Goal: Task Accomplishment & Management: Use online tool/utility

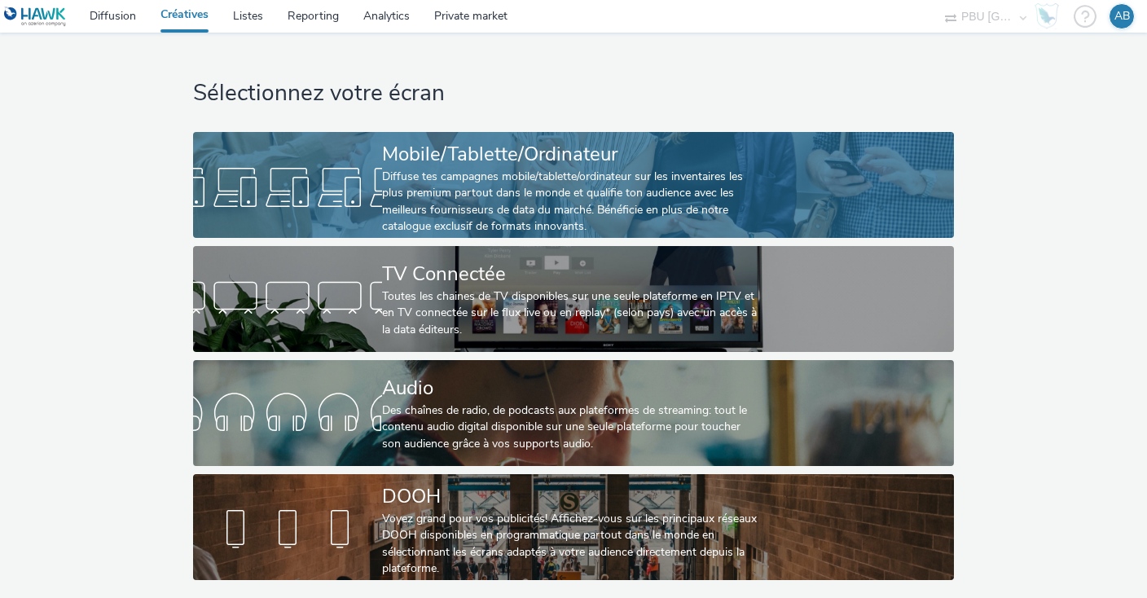
click at [415, 184] on div "Diffuse tes campagnes mobile/tablette/ordinateur sur les inventaires les plus p…" at bounding box center [570, 202] width 377 height 67
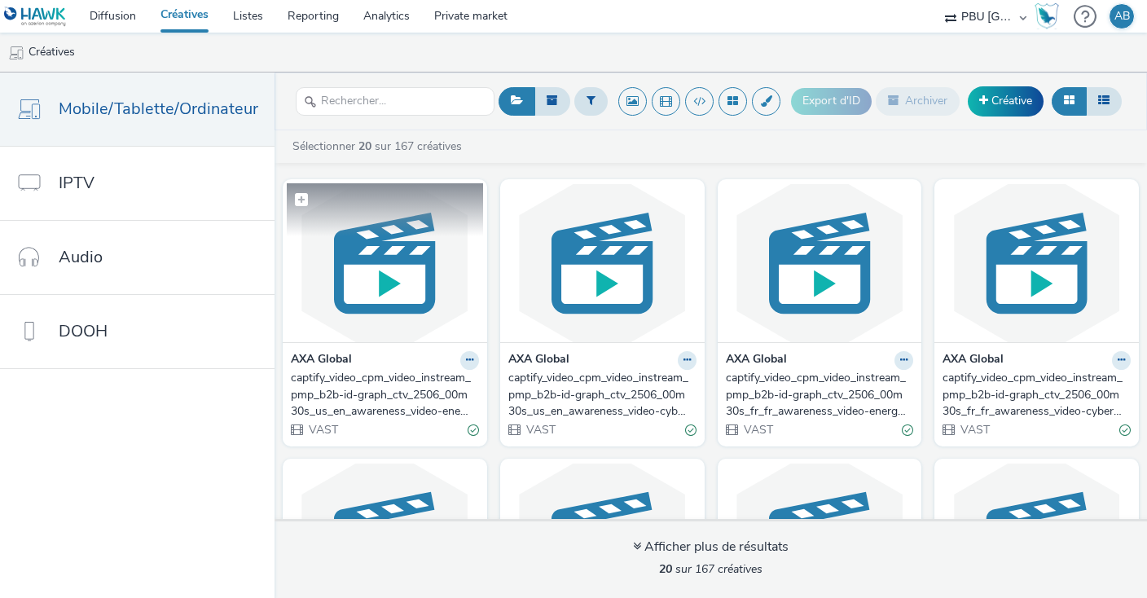
click at [395, 299] on img at bounding box center [385, 262] width 196 height 159
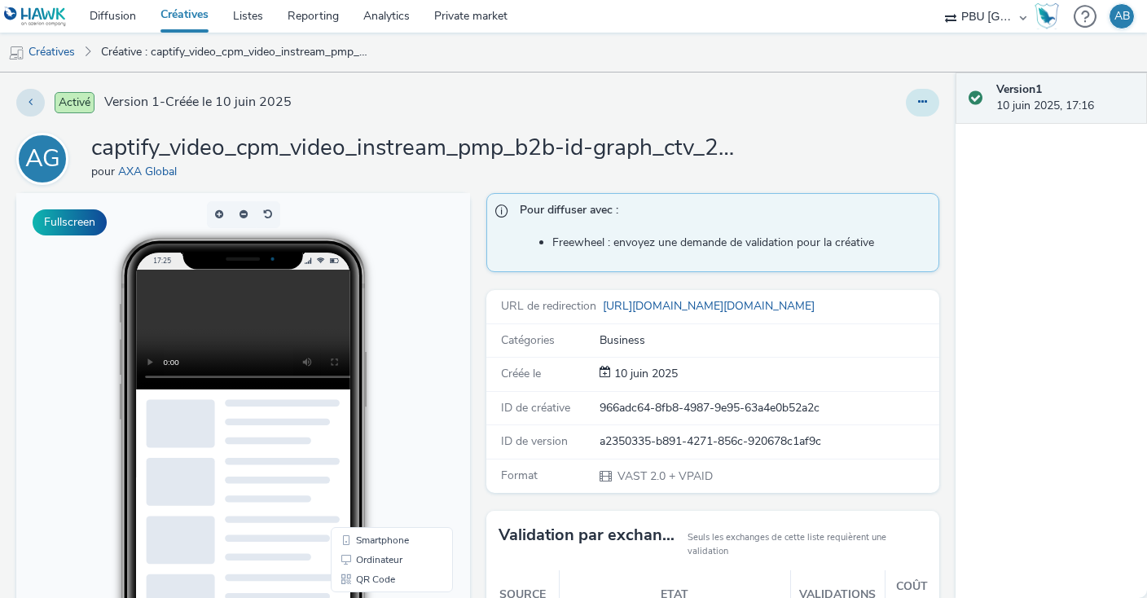
click at [925, 95] on button at bounding box center [922, 103] width 33 height 28
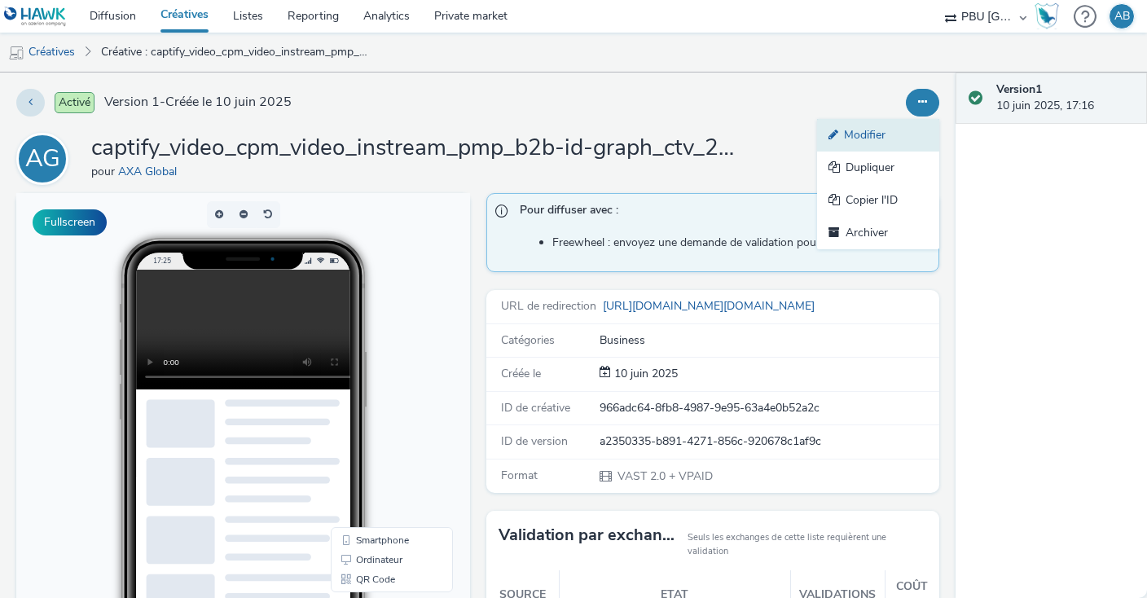
click at [855, 132] on link "Modifier" at bounding box center [878, 135] width 122 height 33
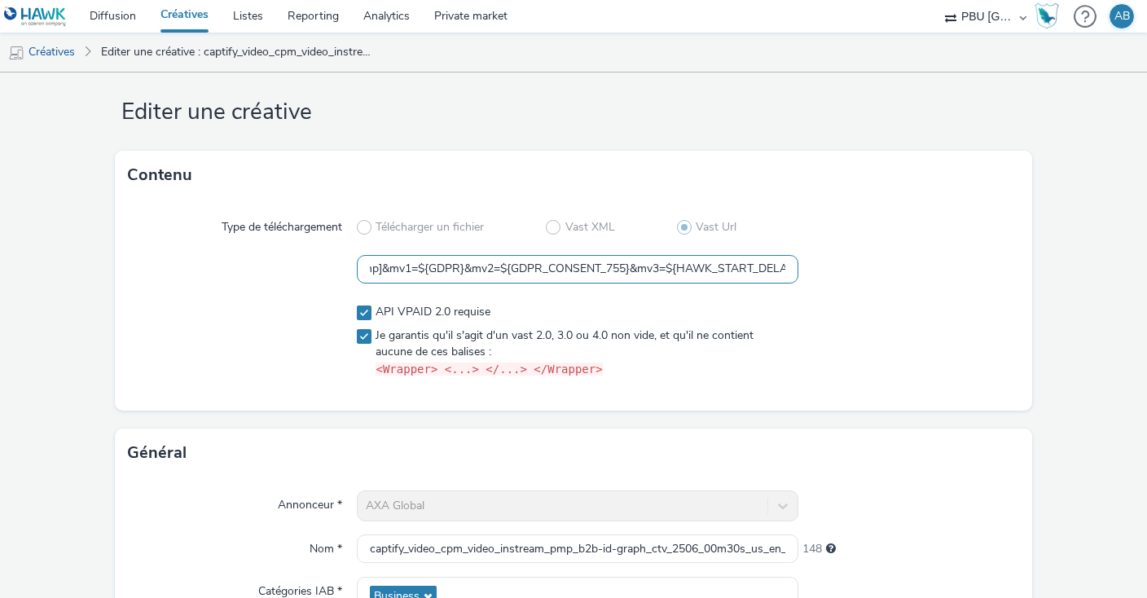
scroll to position [0, 3189]
drag, startPoint x: 498, startPoint y: 270, endPoint x: 850, endPoint y: 269, distance: 352.0
click at [798, 269] on input "https://[DOMAIN_NAME]/vast?vastUrl=5x8q6upn185603579&xid=bereal&yid=captify&zid…" at bounding box center [578, 269] width 442 height 29
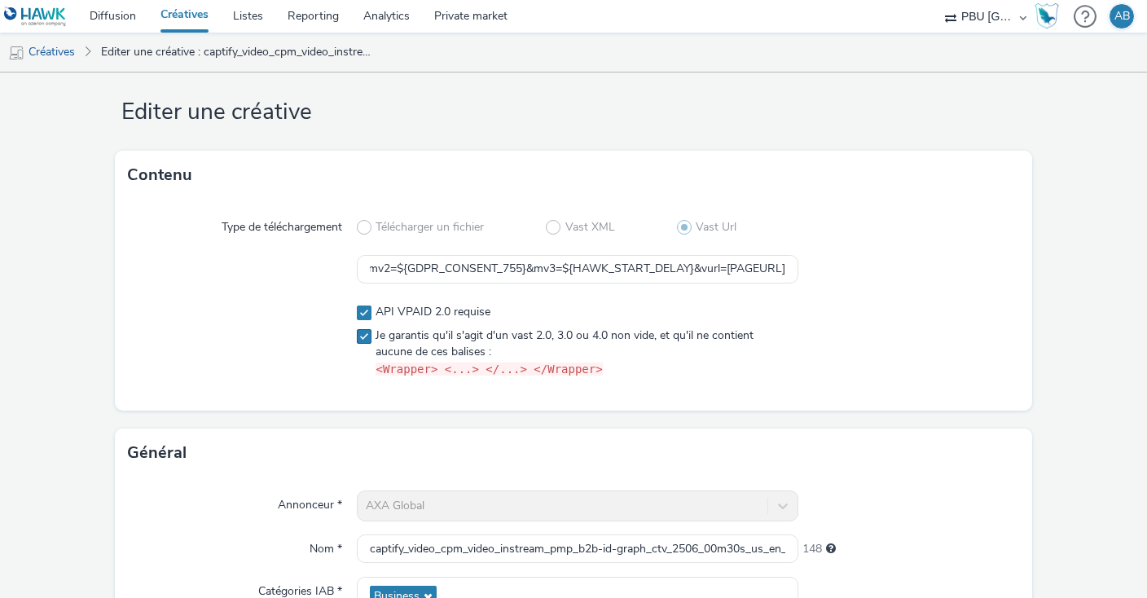
click at [790, 331] on label "Je garantis qu'il s'agit d'un vast 2.0, 3.0 ou 4.0 non vide, et qu'il ne contie…" at bounding box center [578, 353] width 442 height 51
checkbox input "false"
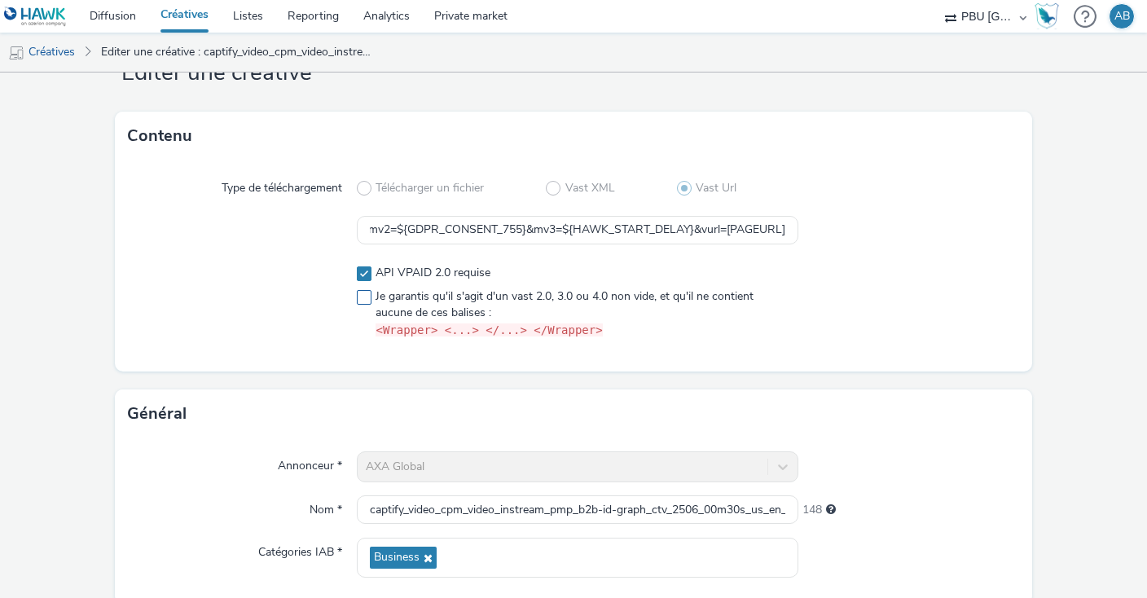
scroll to position [60, 0]
click at [385, 227] on input "https://[DOMAIN_NAME]/vast?vastUrl=5x8q6upn185603579&xid=bereal&yid=captify&zid…" at bounding box center [578, 230] width 442 height 29
click at [189, 15] on link "Créatives" at bounding box center [184, 16] width 73 height 33
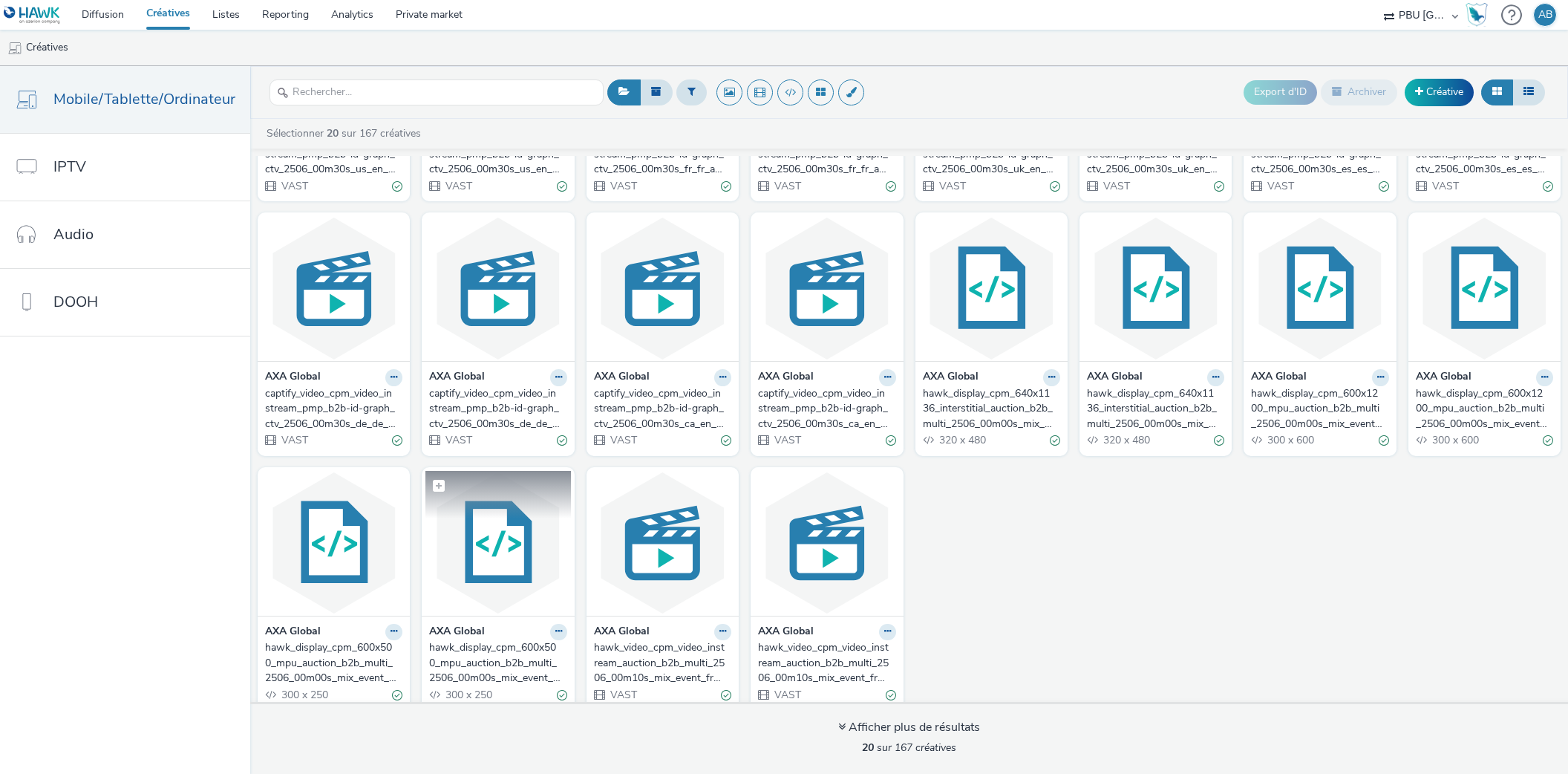
scroll to position [222, 0]
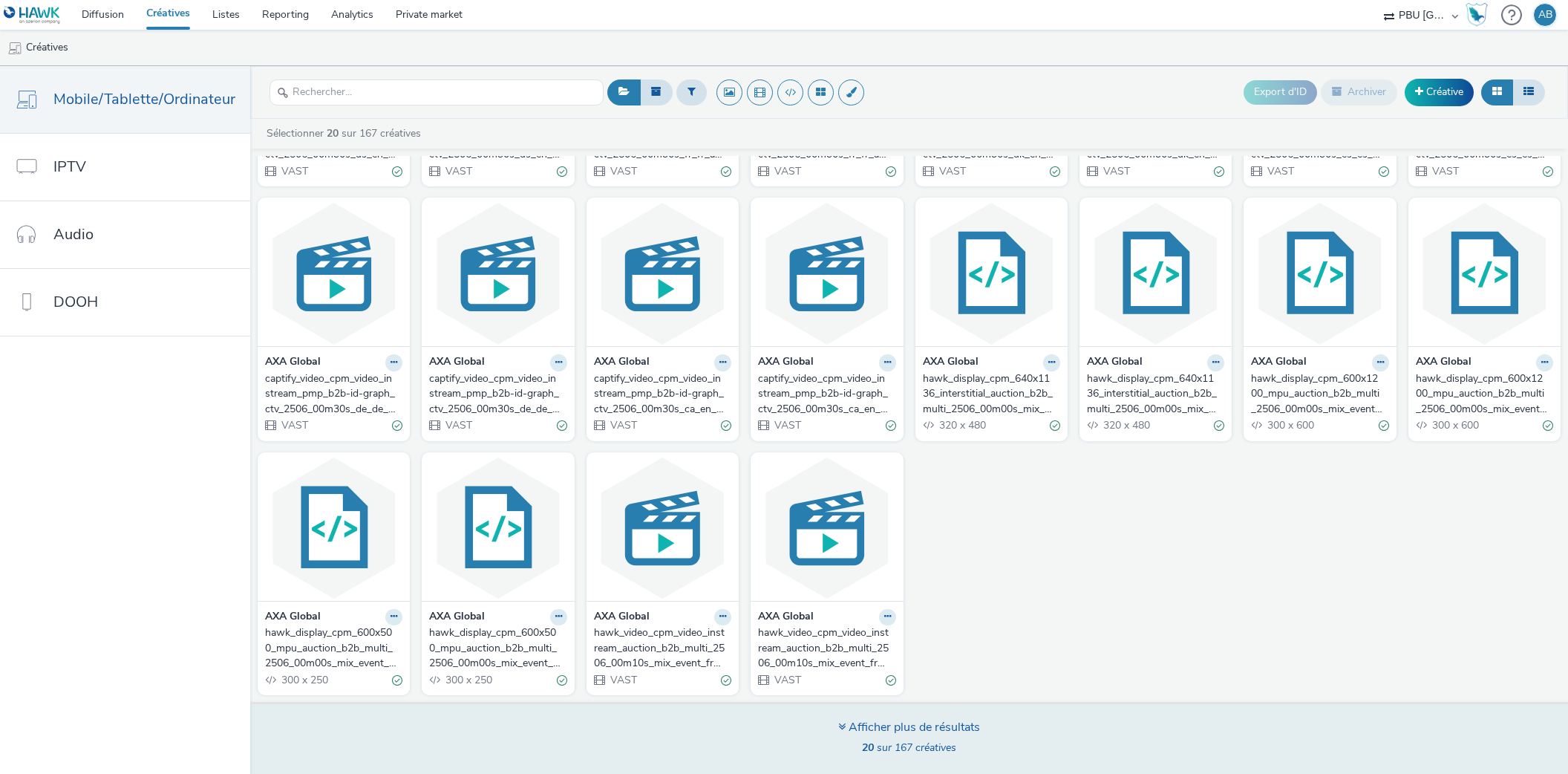
click at [851, 544] on div "Afficher plus de résultats" at bounding box center [909, 728] width 142 height 17
click at [852, 544] on div "Afficher plus de résultats" at bounding box center [909, 728] width 142 height 17
click at [838, 544] on icon at bounding box center [842, 726] width 7 height 12
click at [889, 544] on div "Afficher plus de résultats" at bounding box center [909, 728] width 142 height 17
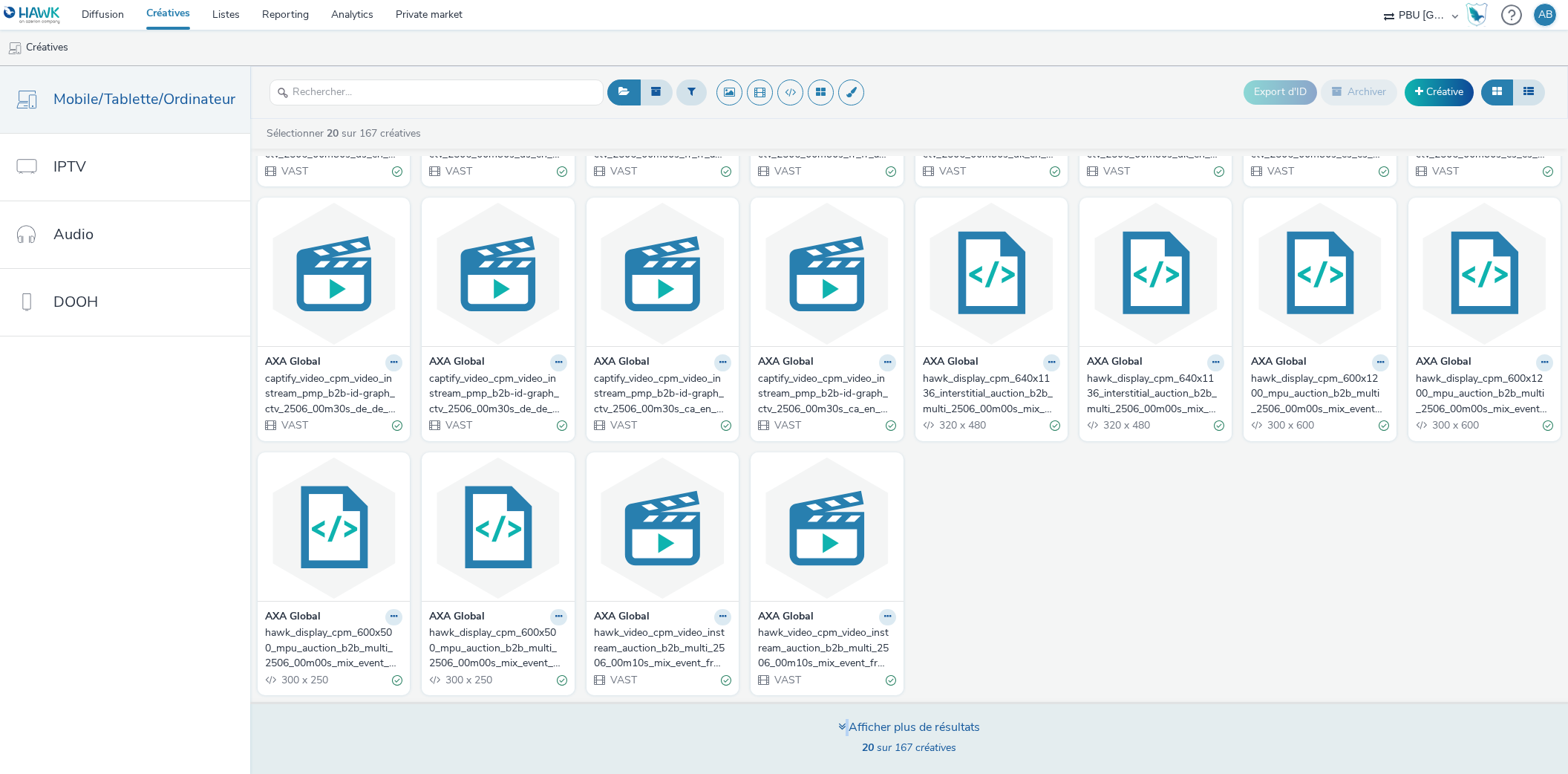
click at [889, 544] on div "Afficher plus de résultats" at bounding box center [909, 728] width 142 height 17
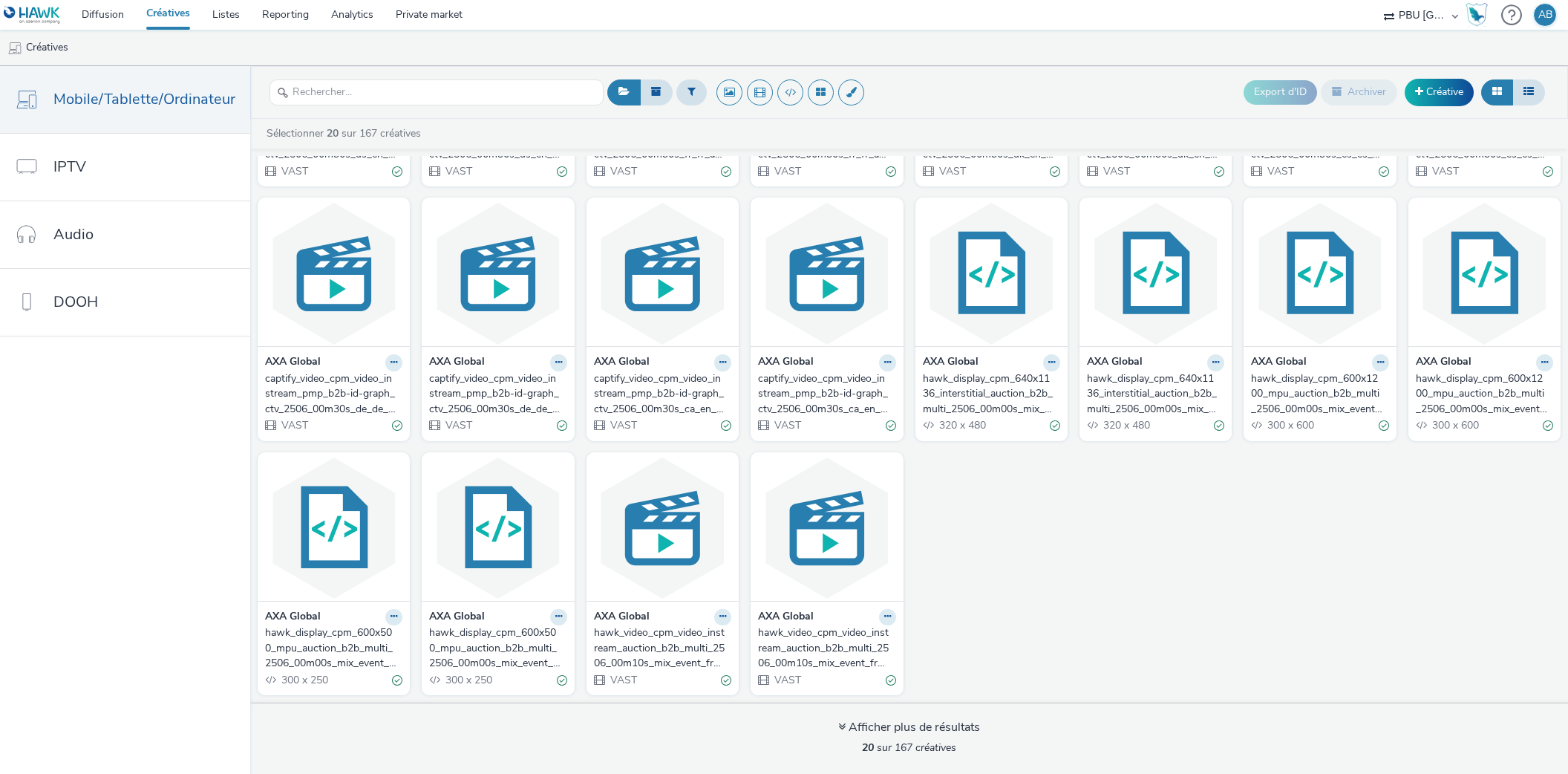
click at [1036, 544] on div "AXA Global captify_video_cpm_video_instream_pmp_b2b-id-graph_ctv_2506_00m30s_us…" at bounding box center [909, 318] width 1317 height 767
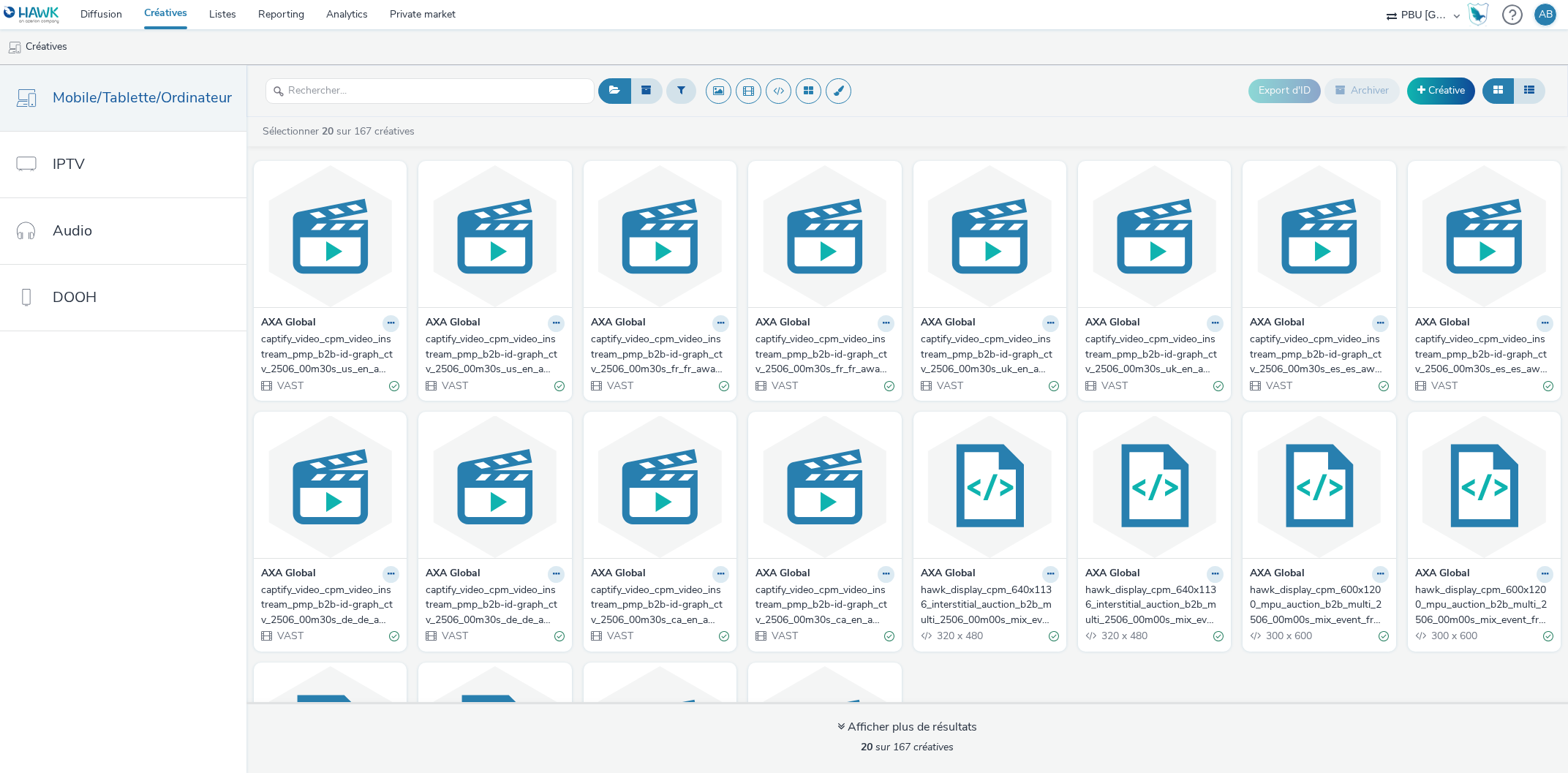
scroll to position [207, 0]
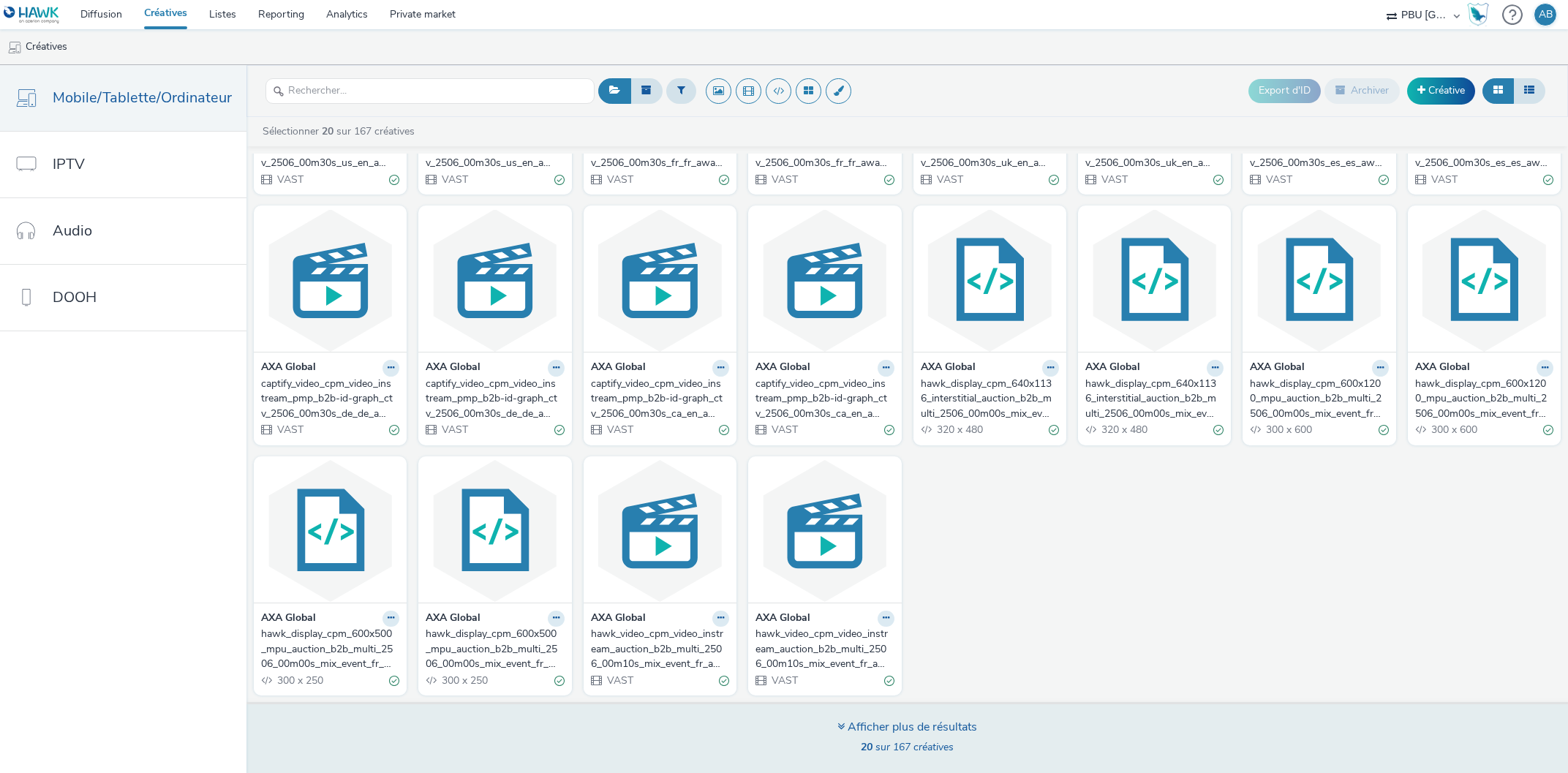
click at [866, 723] on div "Afficher plus de résultats" at bounding box center [907, 727] width 140 height 17
click at [841, 726] on icon at bounding box center [841, 725] width 7 height 12
click at [831, 728] on div "Afficher plus de résultats 20 sur 167 créatives" at bounding box center [907, 737] width 1332 height 71
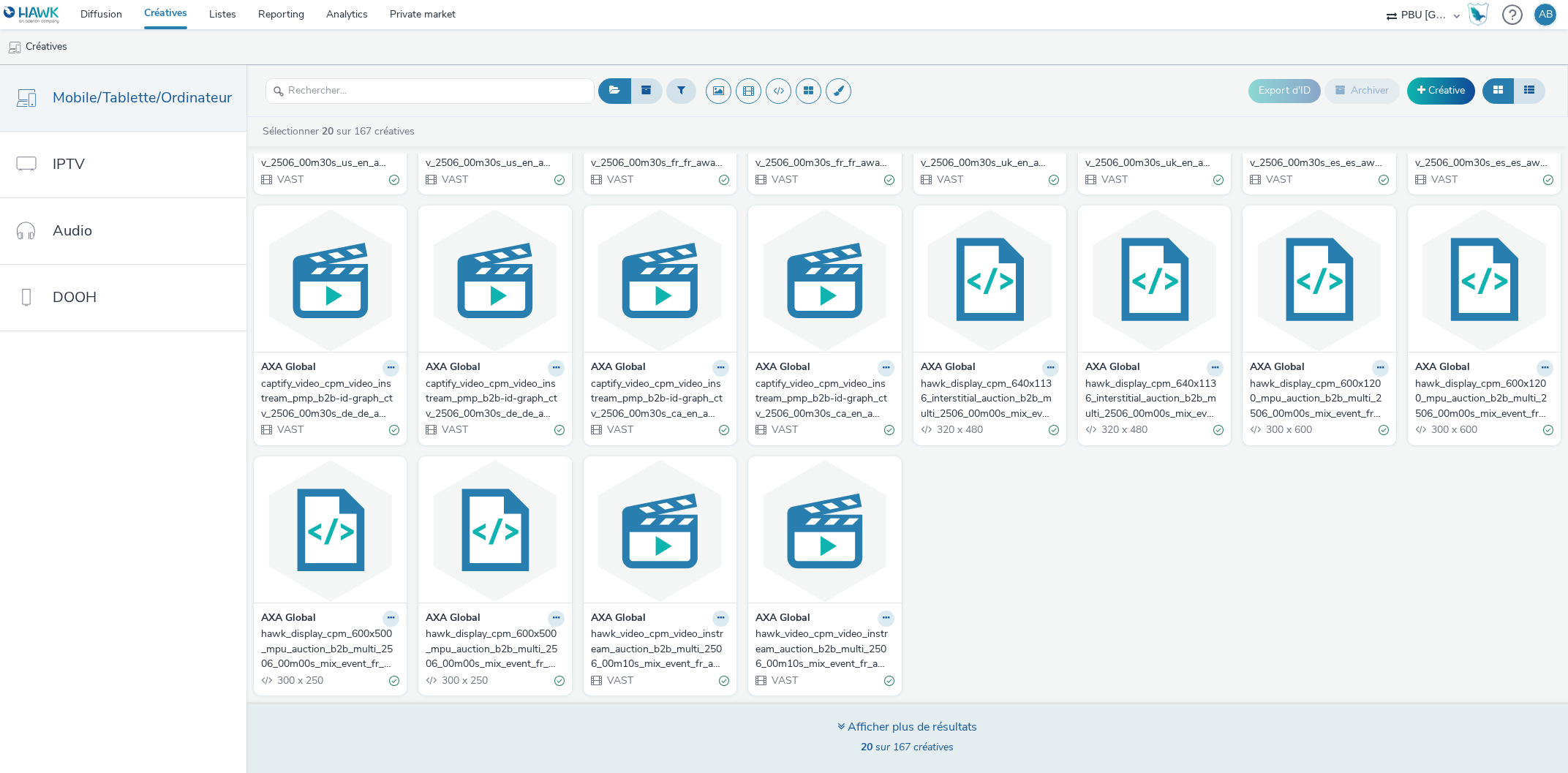
click at [882, 738] on div "Afficher plus de résultats 20 sur 167 créatives" at bounding box center [907, 739] width 140 height 40
click at [846, 714] on div "Afficher plus de résultats 20 sur 167 créatives" at bounding box center [907, 737] width 1332 height 71
click at [891, 724] on div "Afficher plus de résultats" at bounding box center [907, 727] width 140 height 17
click at [894, 724] on div "Afficher plus de résultats" at bounding box center [907, 727] width 140 height 17
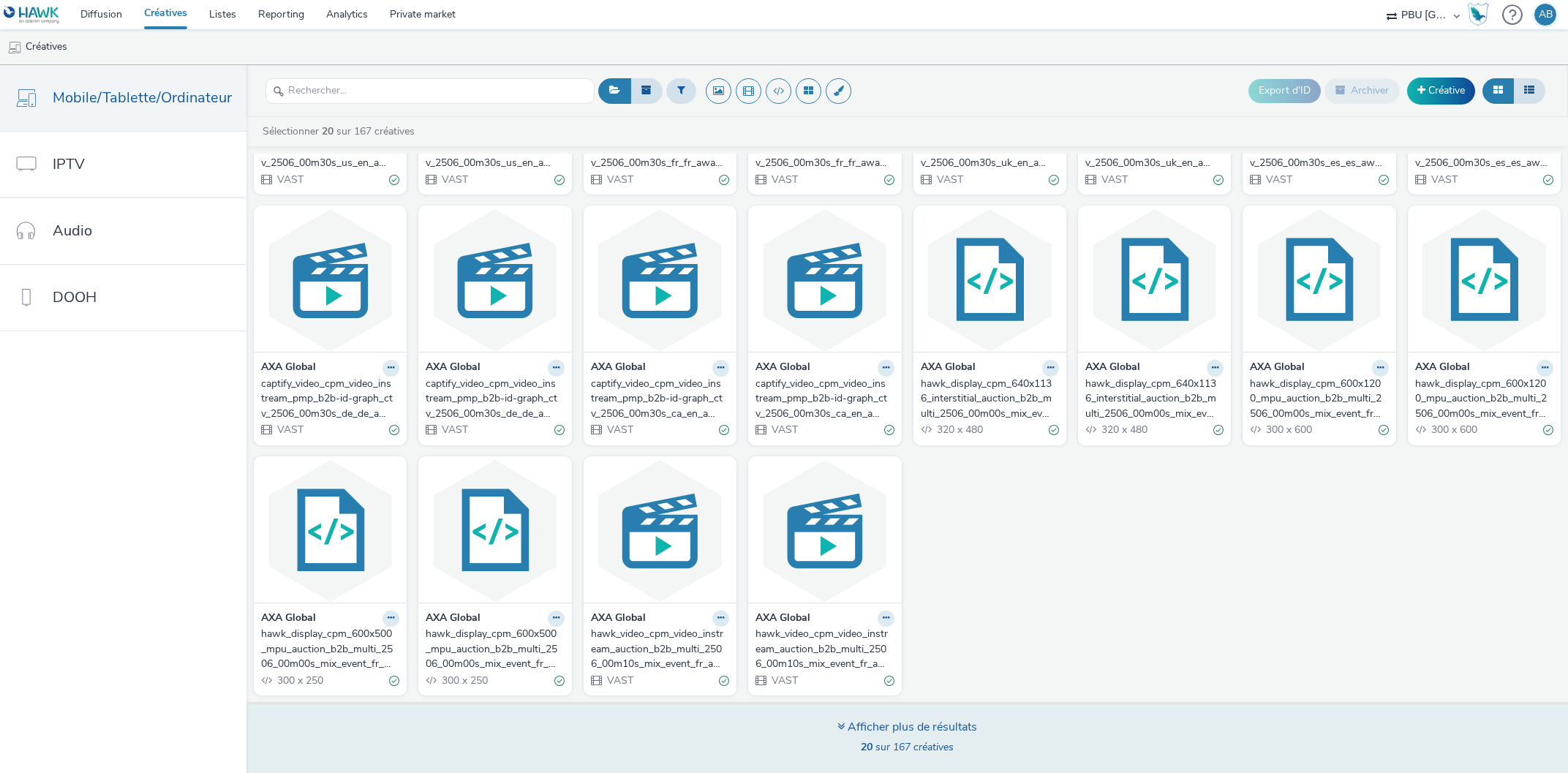
click at [838, 724] on icon at bounding box center [841, 725] width 7 height 12
click at [957, 730] on div "Afficher plus de résultats" at bounding box center [907, 727] width 140 height 17
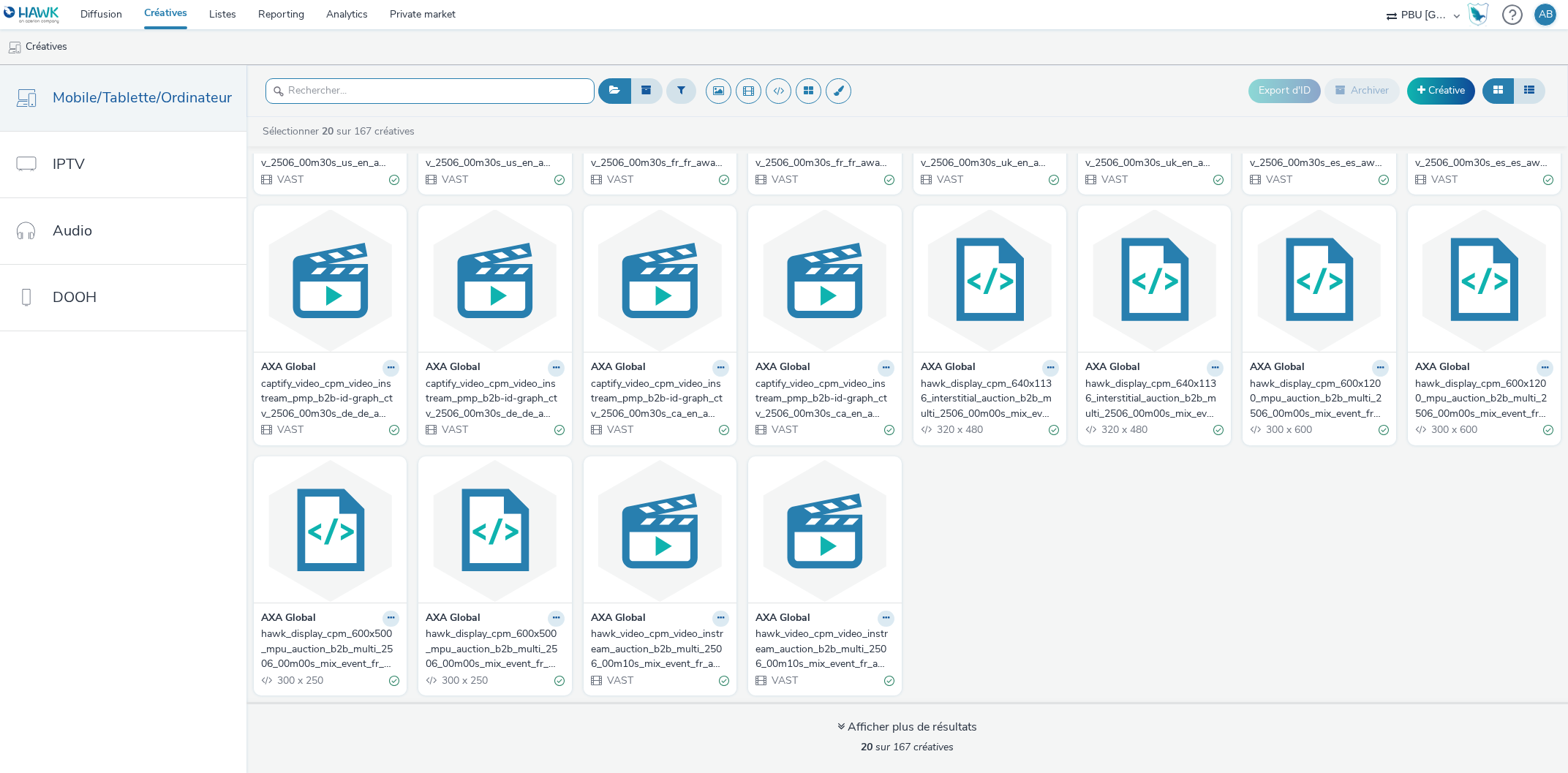
click at [432, 85] on input "text" at bounding box center [430, 91] width 329 height 26
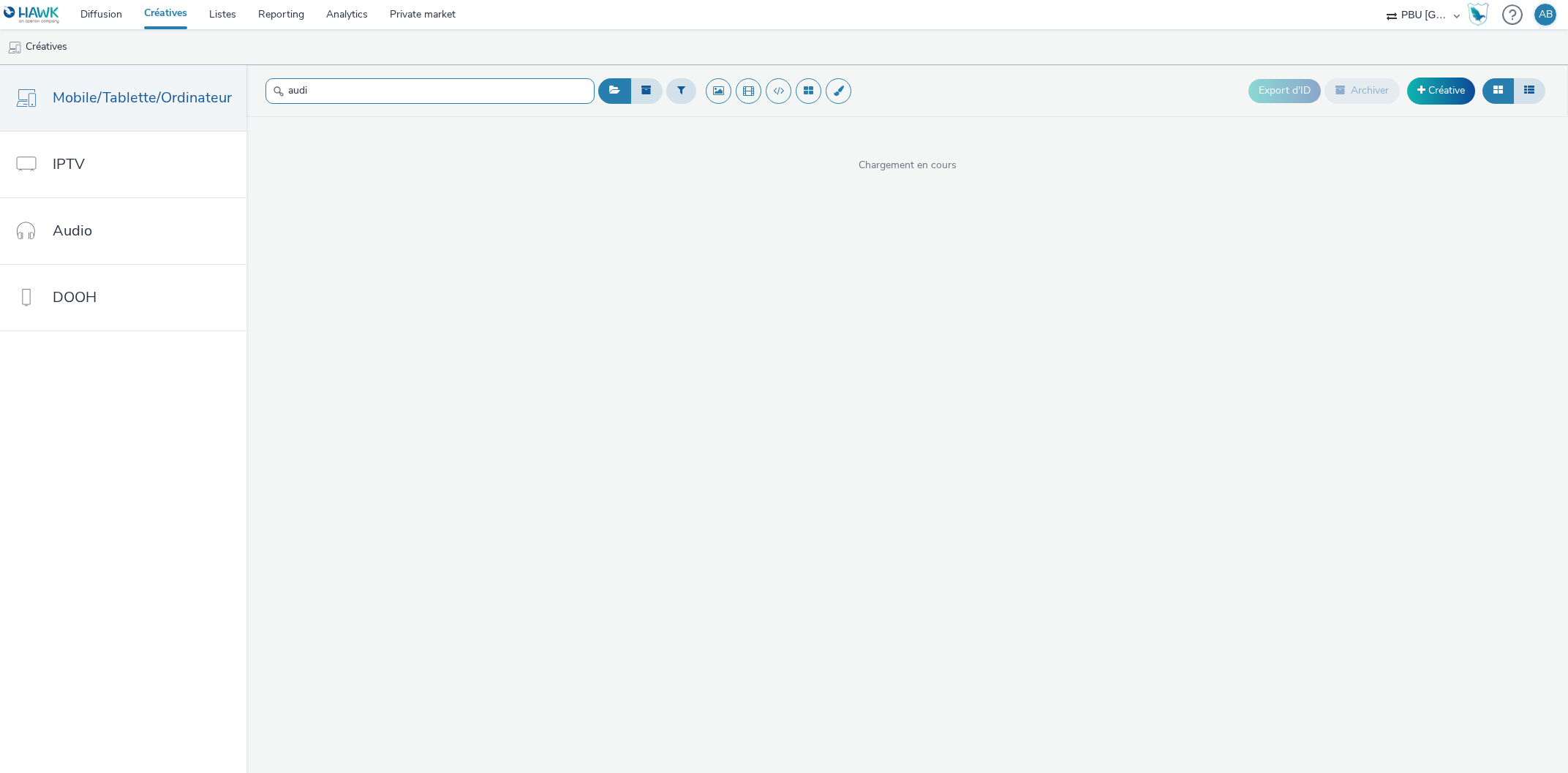
type input "audio"
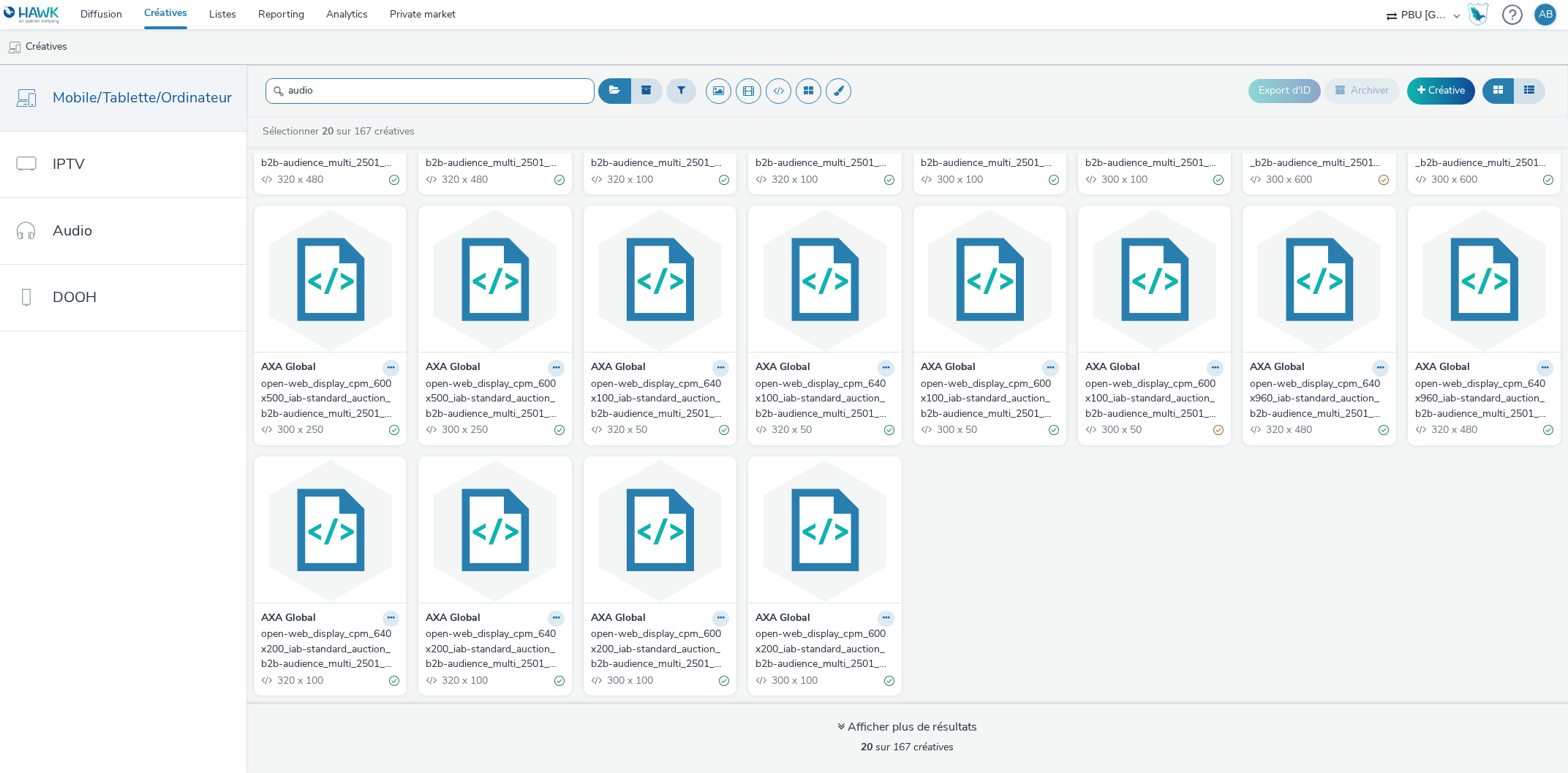
drag, startPoint x: 322, startPoint y: 92, endPoint x: 243, endPoint y: 85, distance: 79.3
click at [266, 85] on input "audio" at bounding box center [430, 91] width 329 height 26
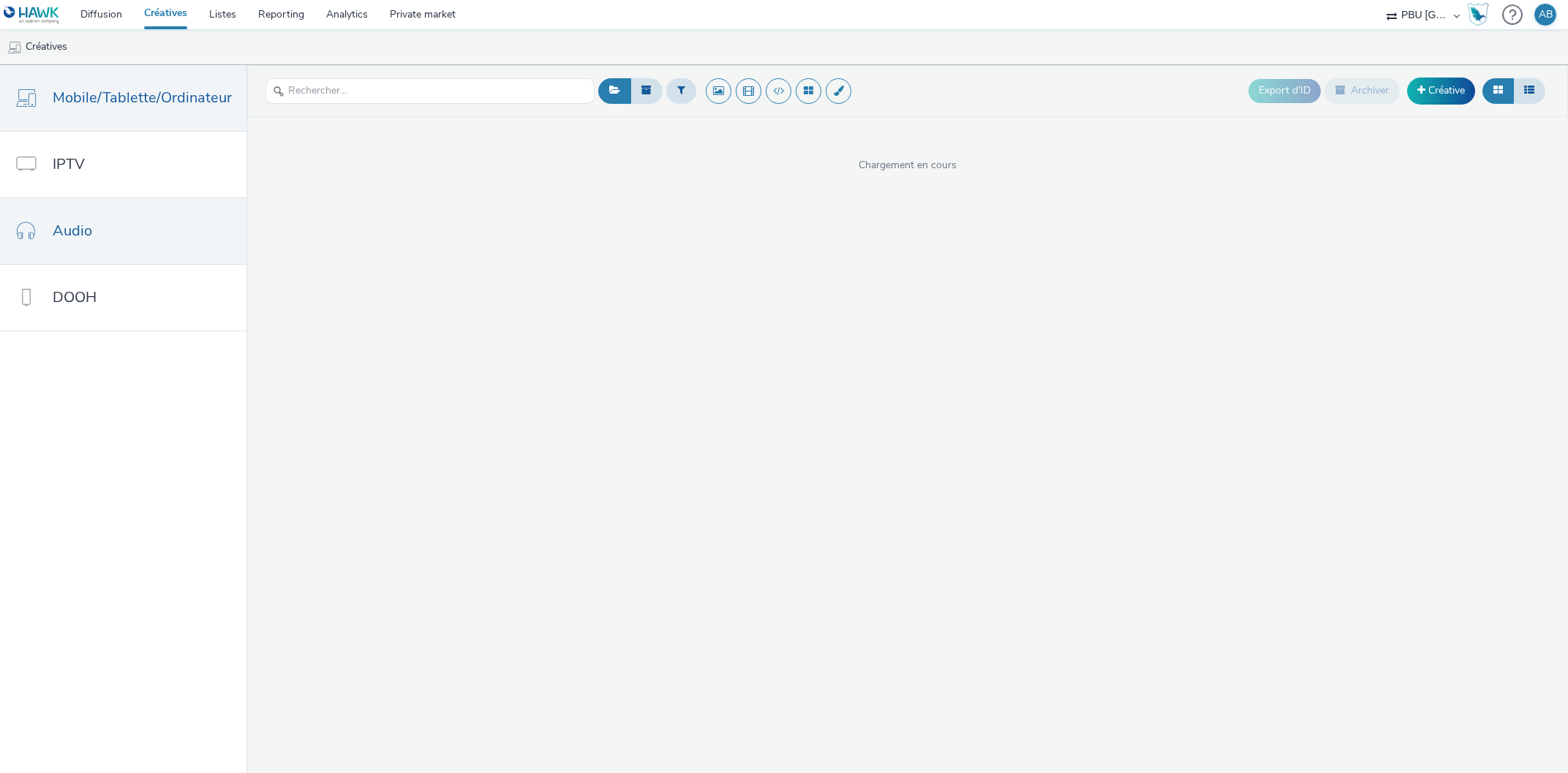
click at [54, 243] on link "Audio" at bounding box center [123, 231] width 247 height 66
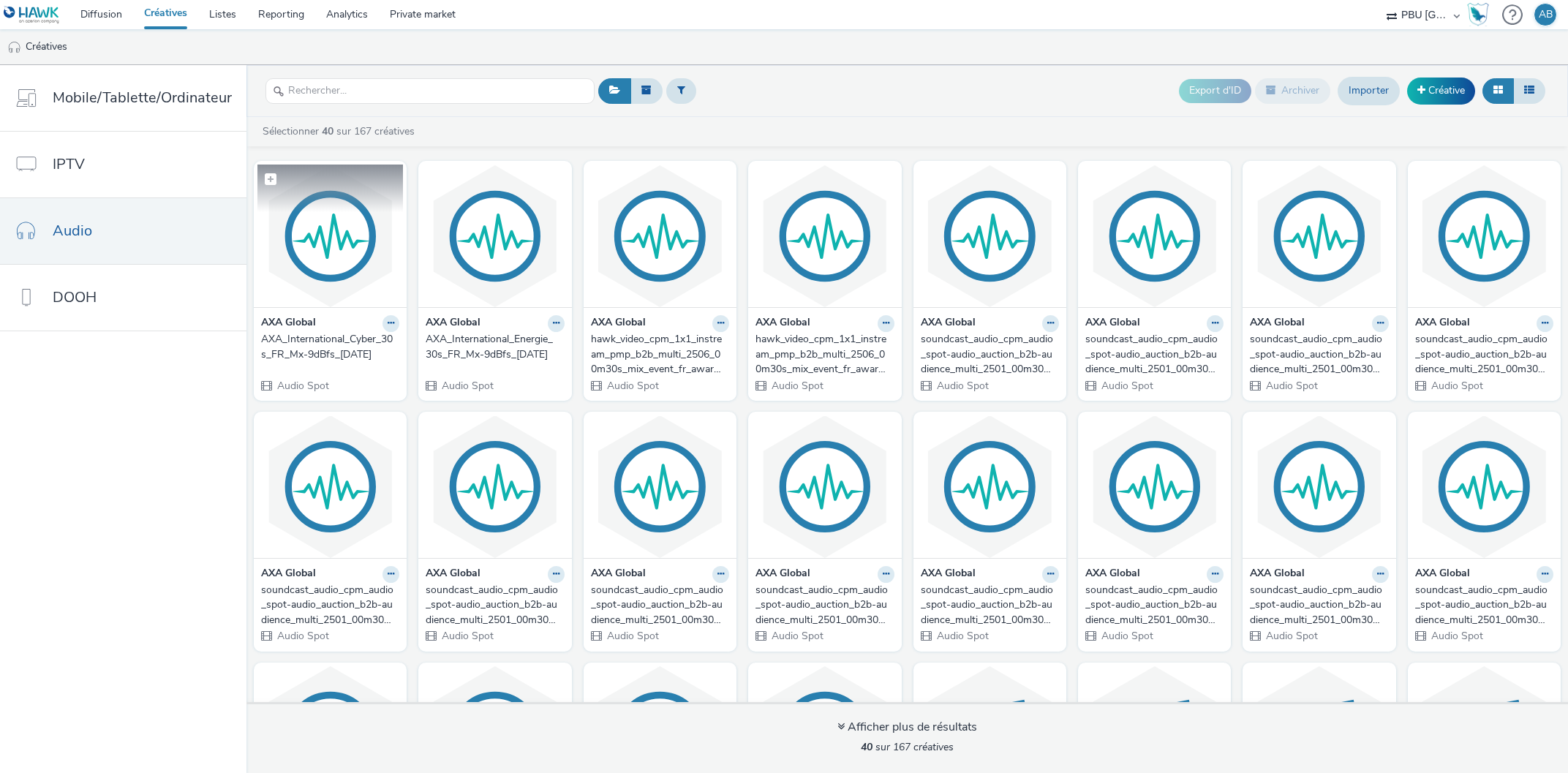
click at [300, 227] on img at bounding box center [330, 235] width 145 height 143
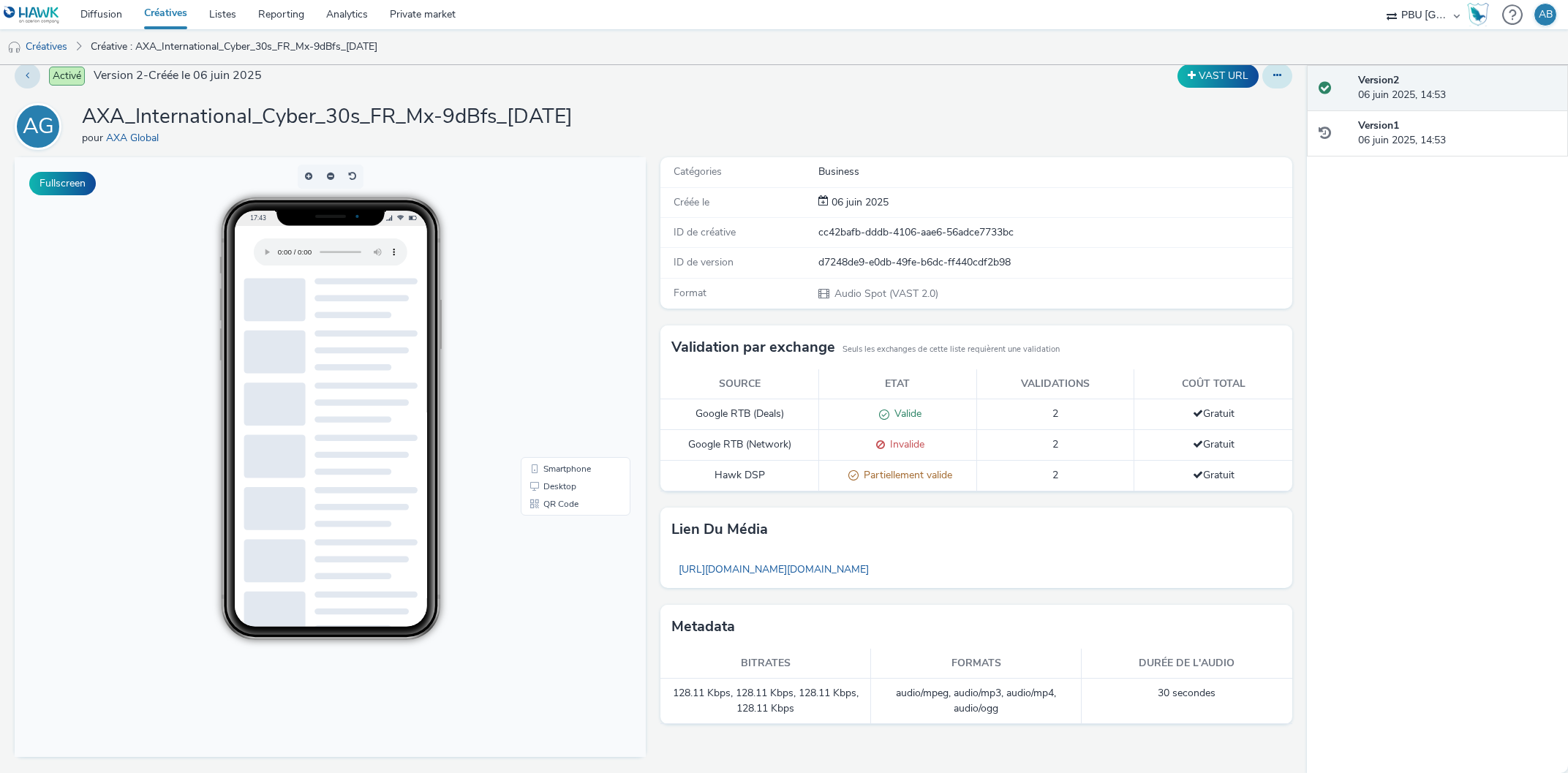
click at [1281, 76] on icon at bounding box center [1276, 75] width 8 height 10
click at [1225, 105] on link "Modifier" at bounding box center [1237, 105] width 109 height 30
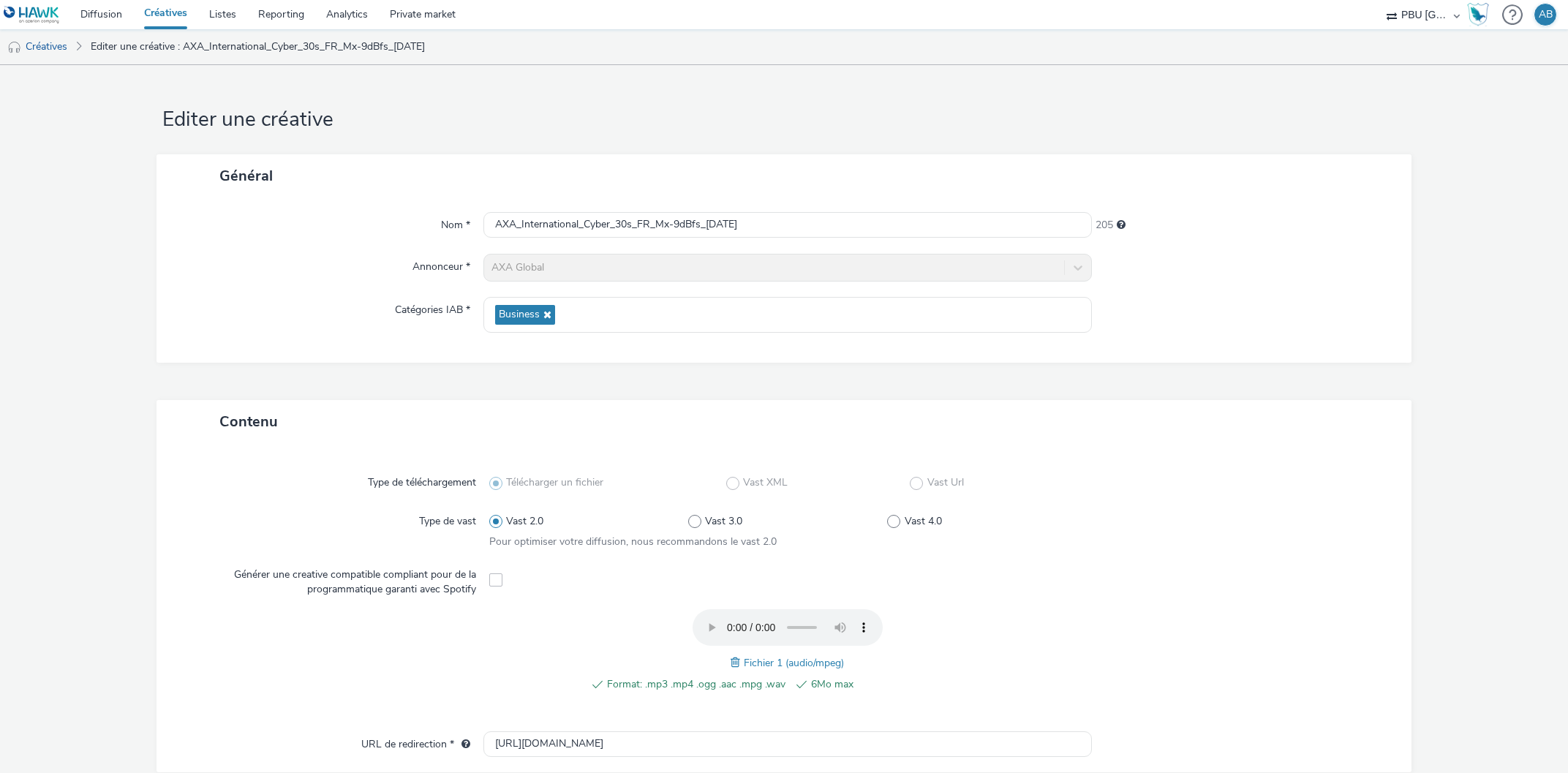
scroll to position [335, 0]
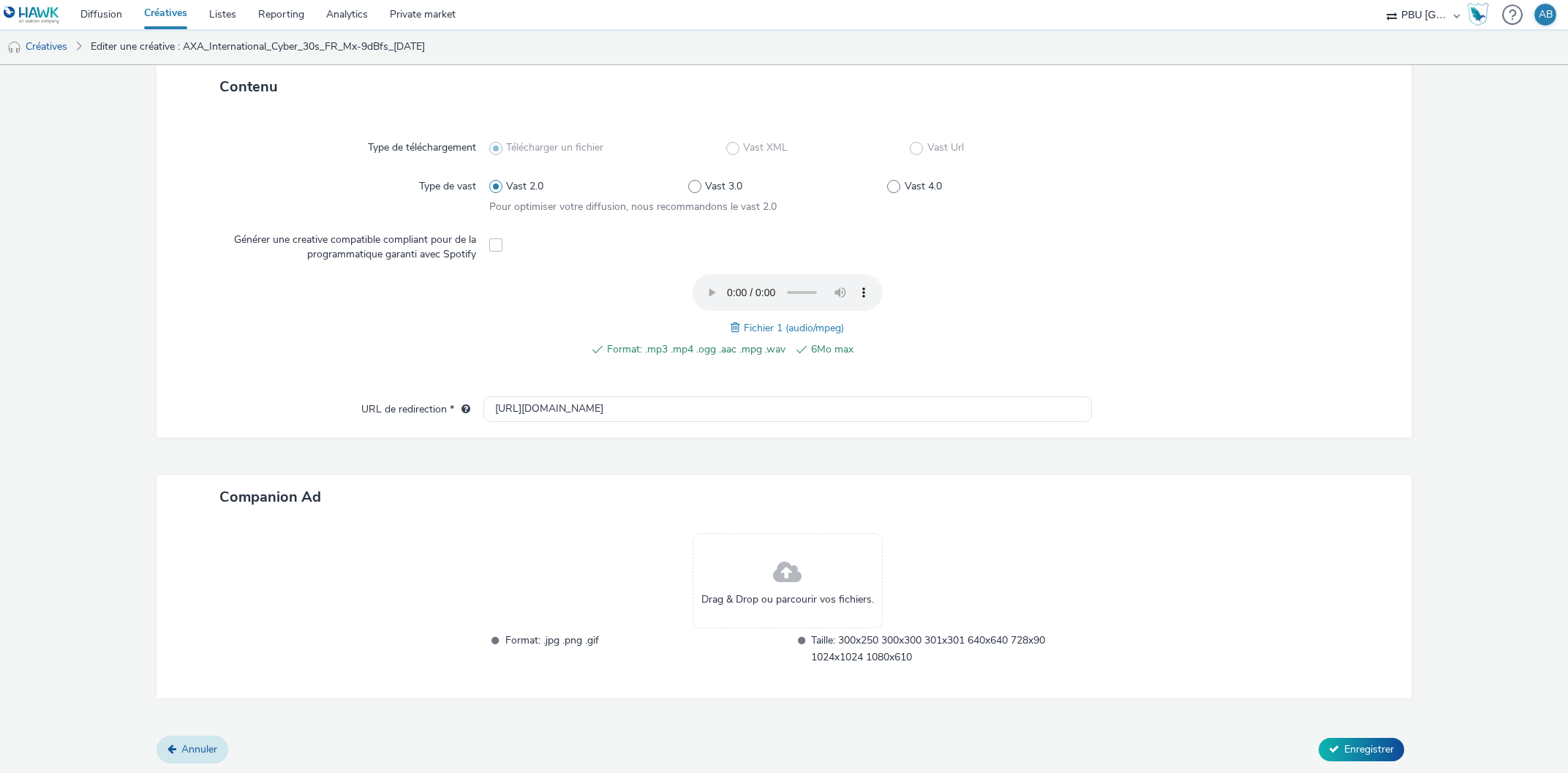
click at [199, 746] on span "Annuler" at bounding box center [199, 749] width 36 height 13
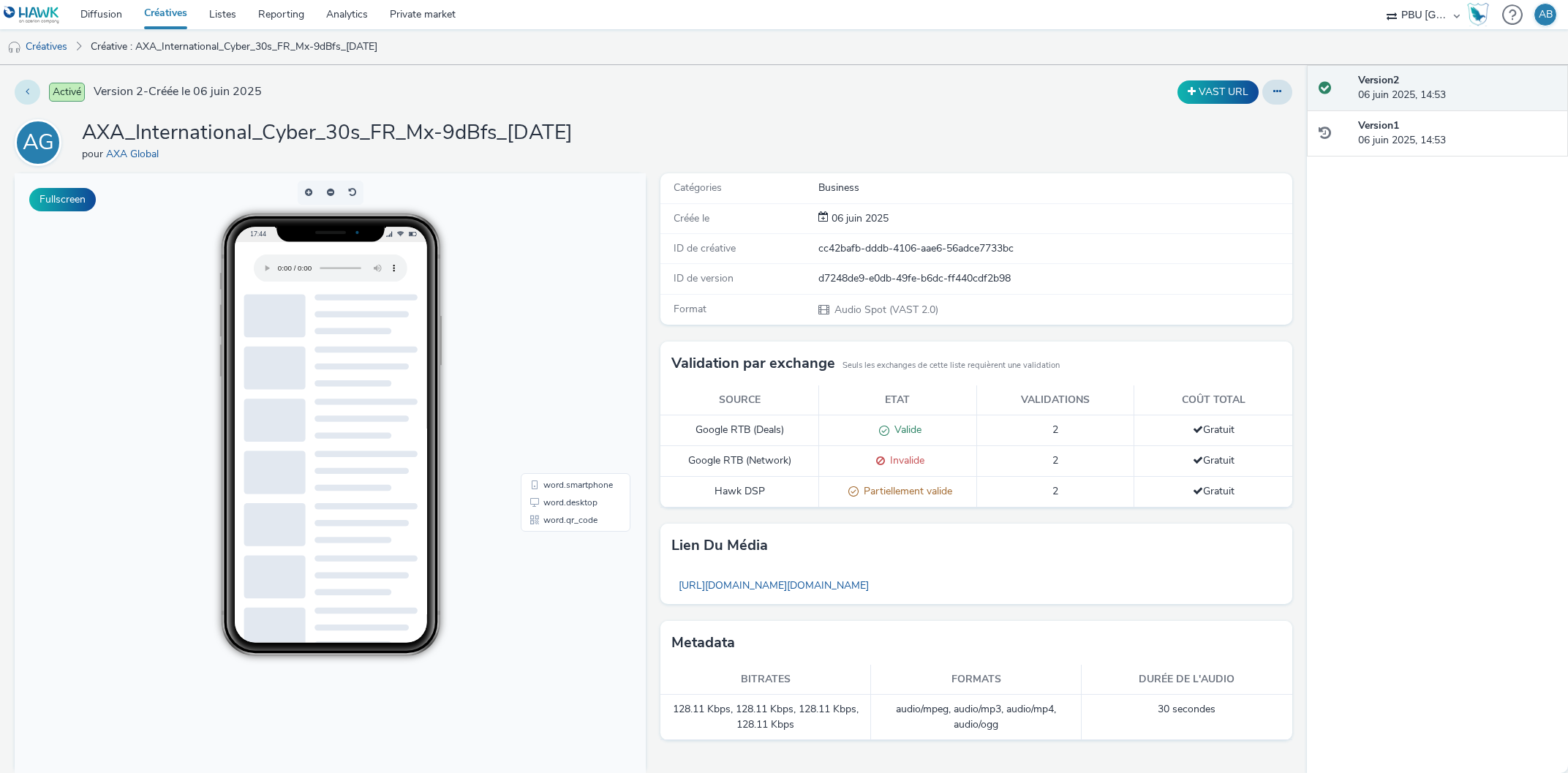
click at [25, 87] on button at bounding box center [27, 92] width 26 height 25
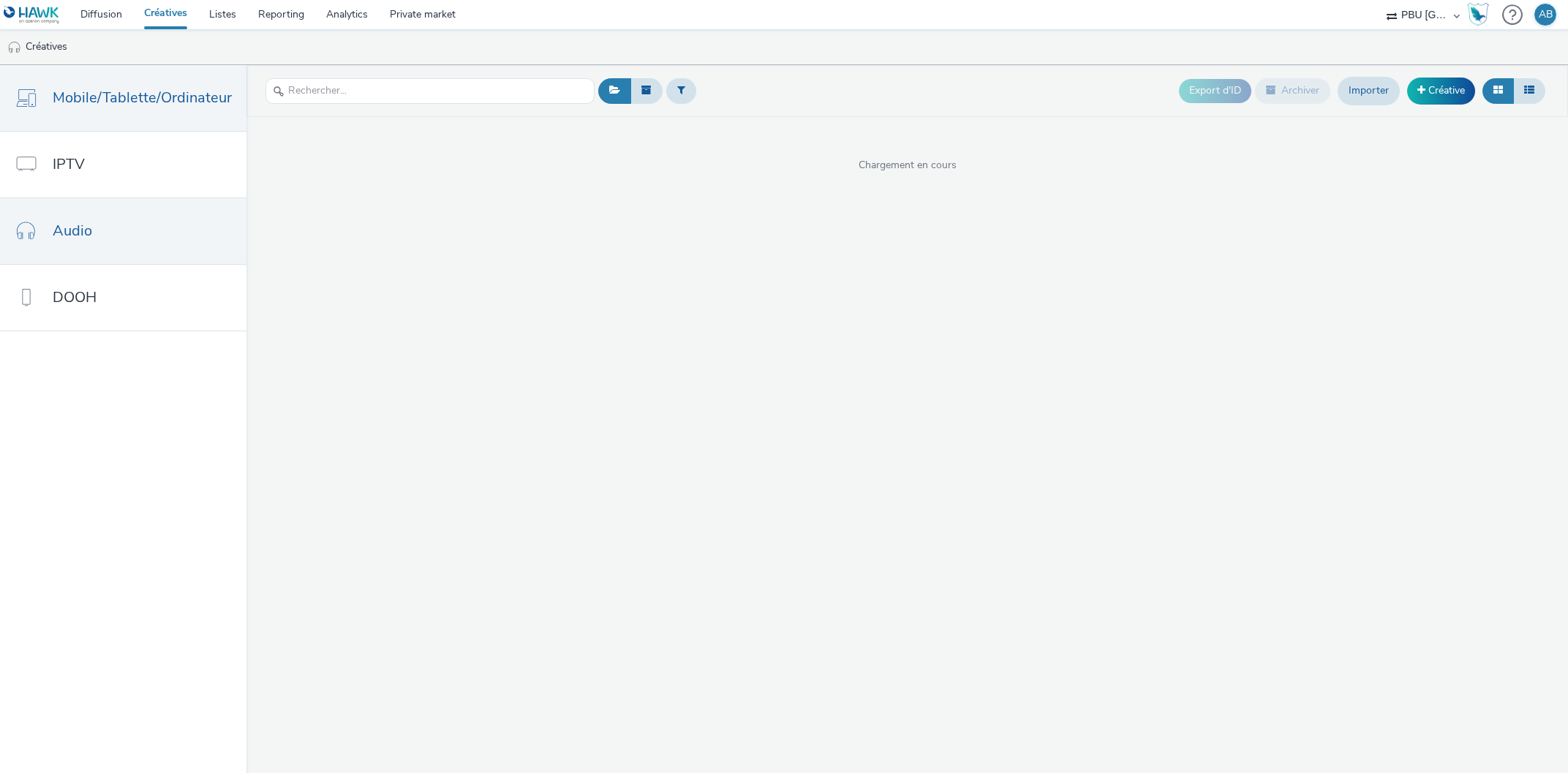
click at [118, 110] on link "Mobile/Tablette/Ordinateur" at bounding box center [123, 98] width 247 height 66
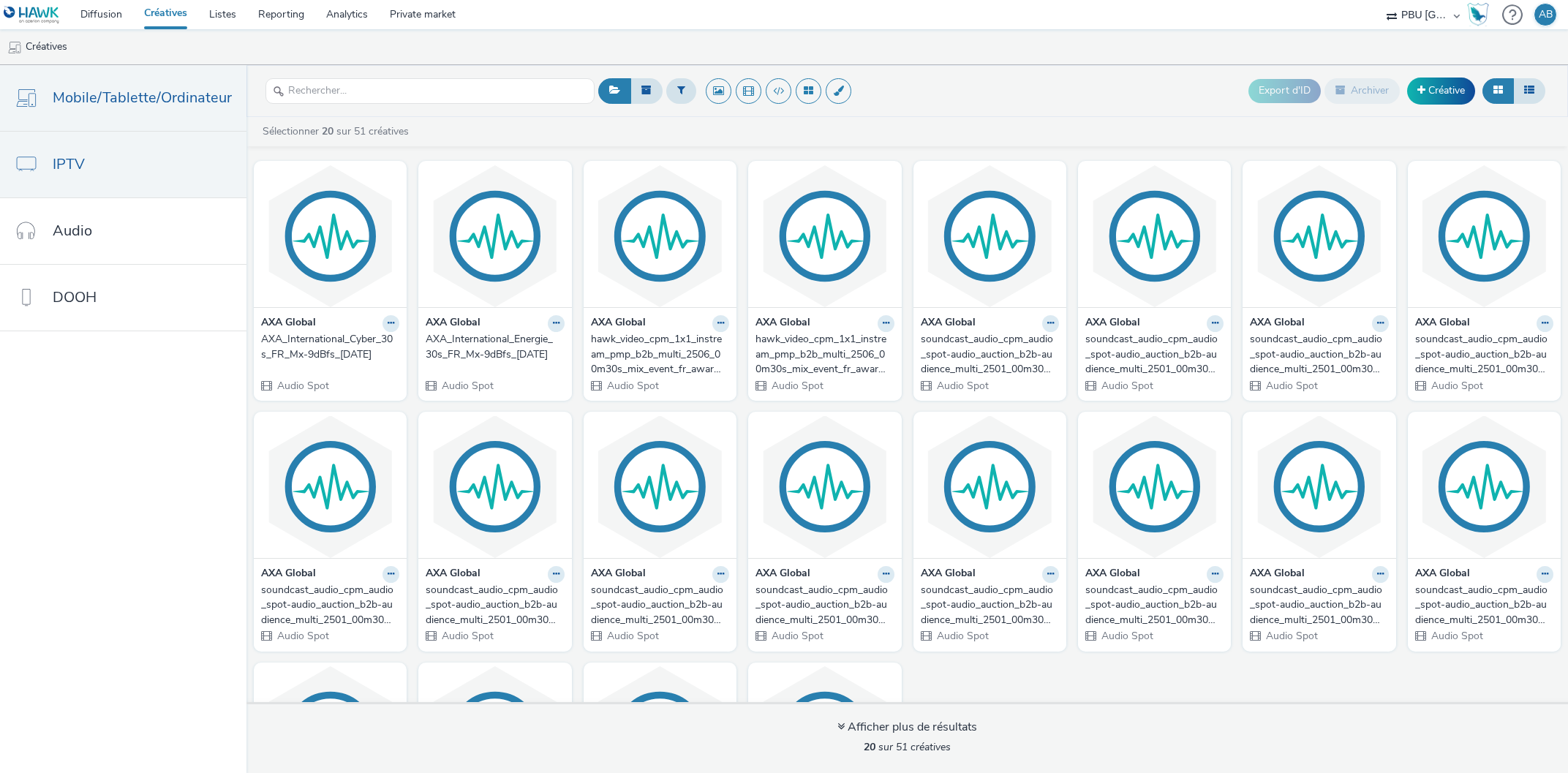
click at [101, 165] on link "IPTV" at bounding box center [123, 164] width 247 height 66
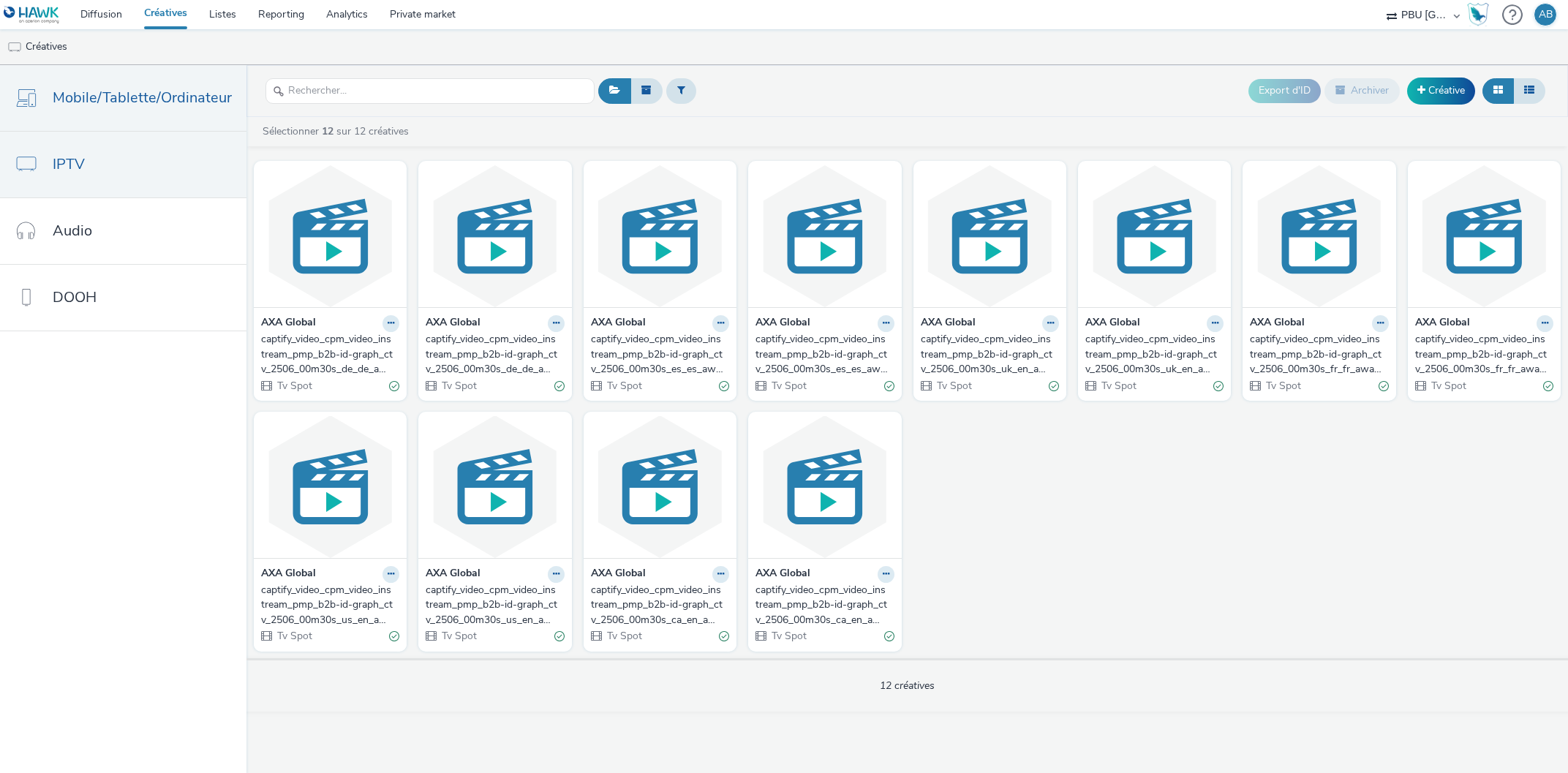
click at [112, 110] on link "Mobile/Tablette/Ordinateur" at bounding box center [123, 98] width 247 height 66
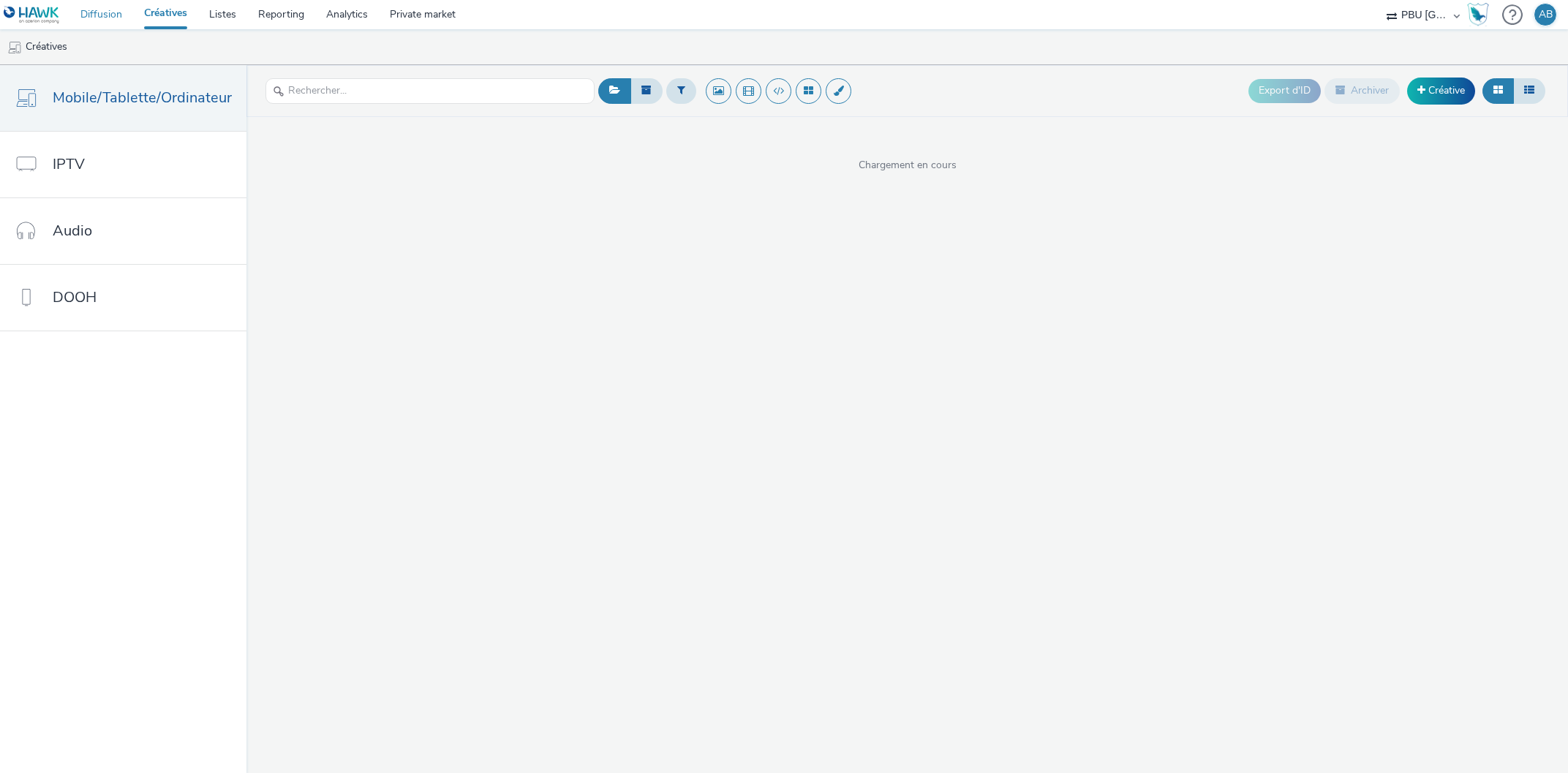
click at [92, 13] on link "Diffusion" at bounding box center [101, 14] width 64 height 30
